Goal: Information Seeking & Learning: Learn about a topic

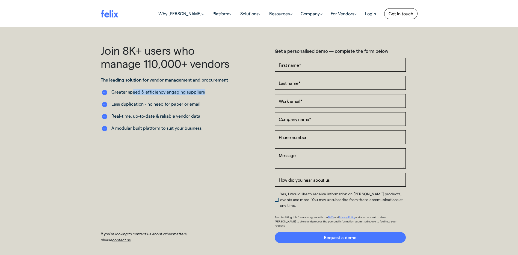
drag, startPoint x: 207, startPoint y: 90, endPoint x: 133, endPoint y: 91, distance: 74.1
click at [133, 91] on li "Greater speed & efficiency engaging suppliers" at bounding box center [166, 92] width 131 height 7
drag, startPoint x: 133, startPoint y: 91, endPoint x: 136, endPoint y: 100, distance: 9.8
click at [136, 100] on ul "Greater speed & efficiency engaging suppliers Less duplication - no need for pa…" at bounding box center [166, 110] width 131 height 43
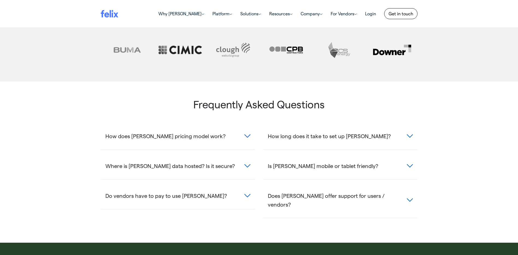
scroll to position [246, 0]
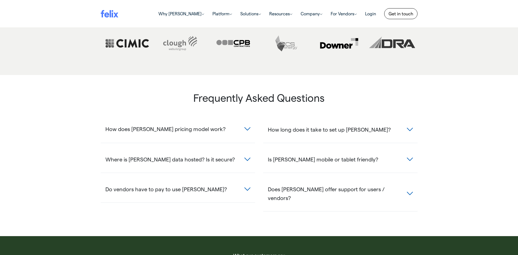
click at [163, 124] on span "How does [PERSON_NAME] pricing model work?" at bounding box center [165, 128] width 120 height 9
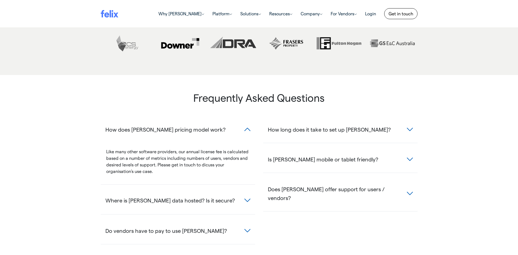
click at [131, 196] on span "Where is [PERSON_NAME] data hosted? Is it secure?" at bounding box center [170, 200] width 130 height 9
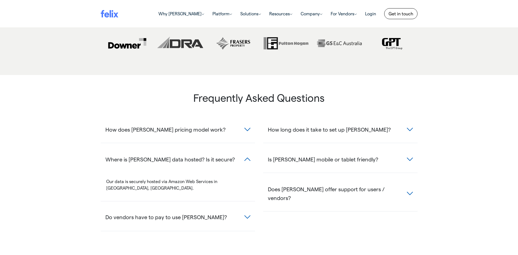
click at [140, 212] on button "Do vendors have to pay to use [PERSON_NAME]?" at bounding box center [178, 217] width 154 height 16
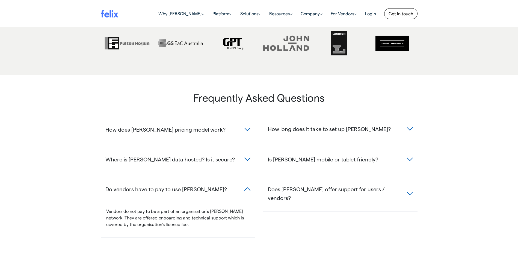
click at [303, 124] on span "How long does it take to set up [PERSON_NAME]?" at bounding box center [329, 128] width 123 height 9
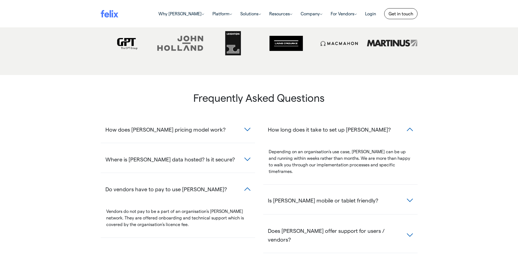
click at [301, 196] on span "Is [PERSON_NAME] mobile or tablet friendly?" at bounding box center [323, 200] width 110 height 9
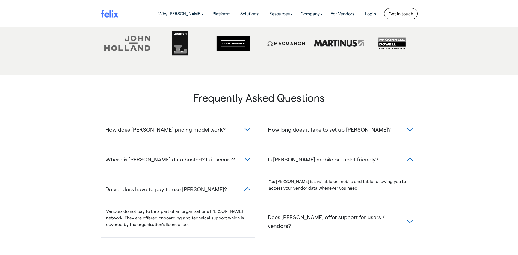
click at [289, 212] on span "Does [PERSON_NAME] offer support for users / vendors?" at bounding box center [337, 220] width 139 height 17
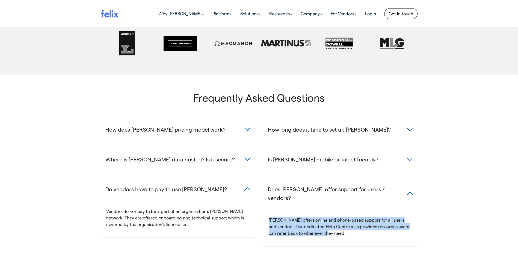
drag, startPoint x: 326, startPoint y: 215, endPoint x: 266, endPoint y: 195, distance: 63.4
click at [266, 211] on div "[PERSON_NAME] offers online and phone-based support for all users and vendors. …" at bounding box center [340, 228] width 154 height 35
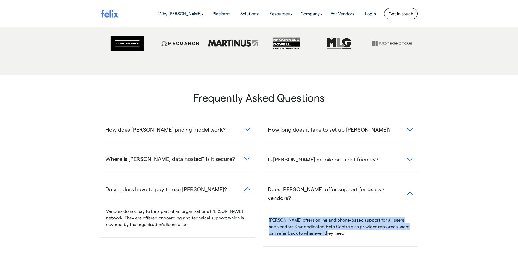
click at [156, 154] on span "Where is [PERSON_NAME] data hosted? Is it secure?" at bounding box center [170, 158] width 130 height 9
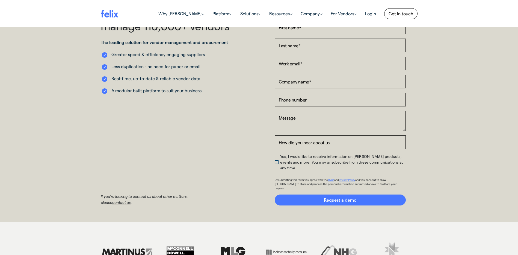
scroll to position [0, 0]
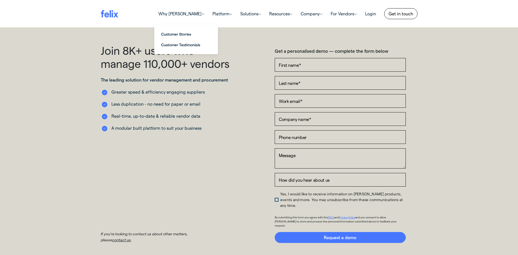
click at [188, 13] on link "Why [PERSON_NAME] (current)" at bounding box center [181, 13] width 54 height 11
click at [189, 32] on span "Customer Stories" at bounding box center [181, 34] width 41 height 6
